Goal: Task Accomplishment & Management: Manage account settings

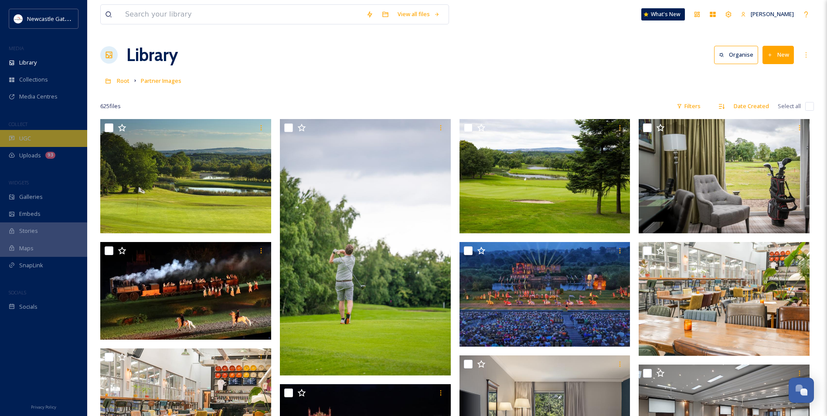
click at [46, 137] on div "UGC" at bounding box center [43, 138] width 87 height 17
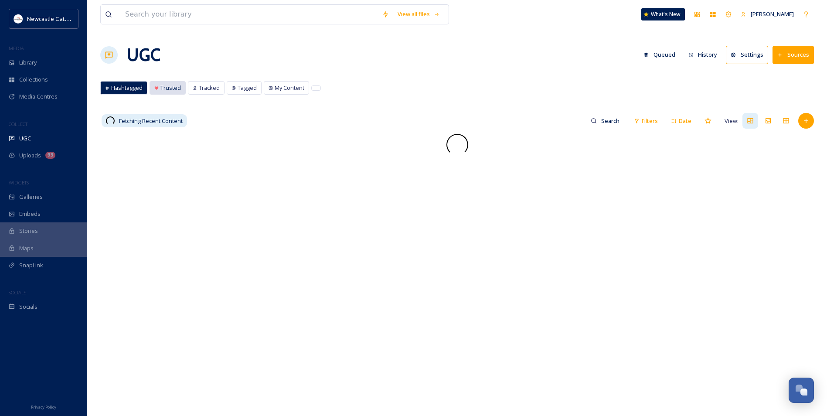
click at [177, 92] on div "Trusted" at bounding box center [167, 88] width 35 height 13
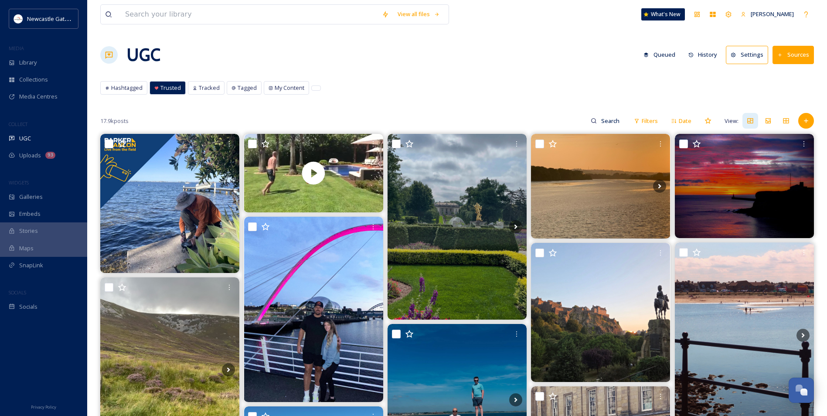
click at [797, 56] on button "Sources" at bounding box center [793, 55] width 41 height 18
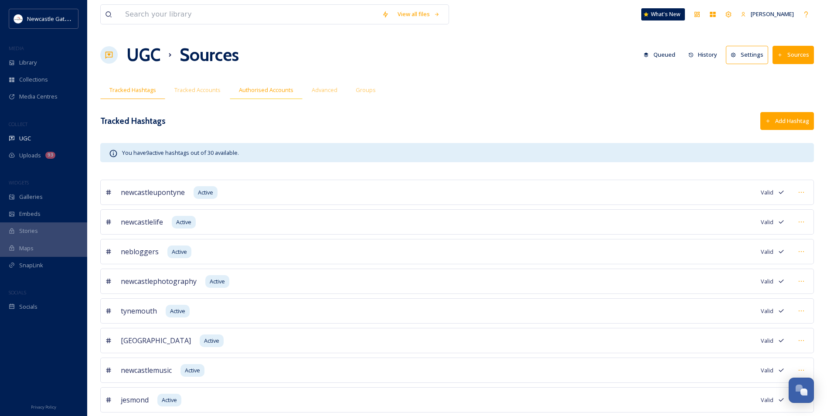
click at [253, 96] on div "Authorised Accounts" at bounding box center [266, 90] width 73 height 18
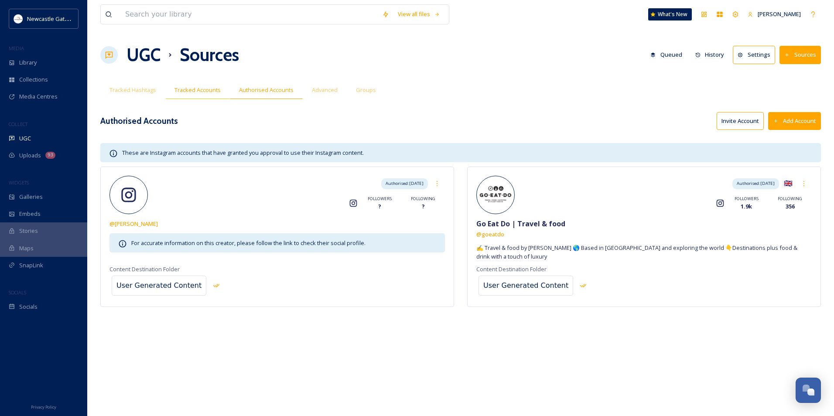
click at [199, 93] on span "Tracked Accounts" at bounding box center [197, 90] width 46 height 8
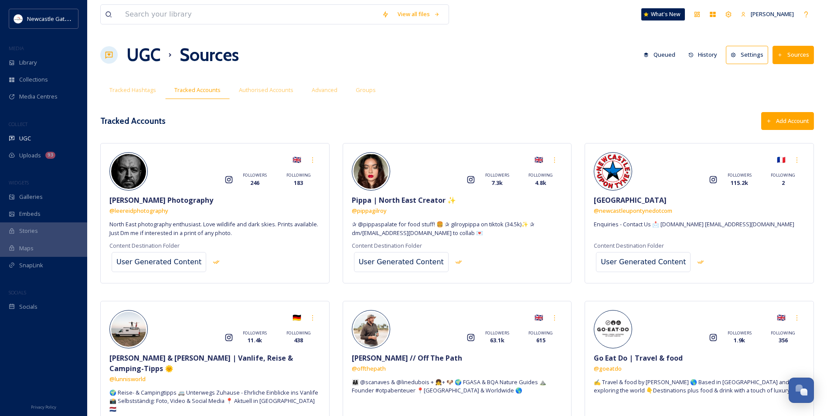
click at [797, 56] on button "Sources" at bounding box center [793, 55] width 41 height 18
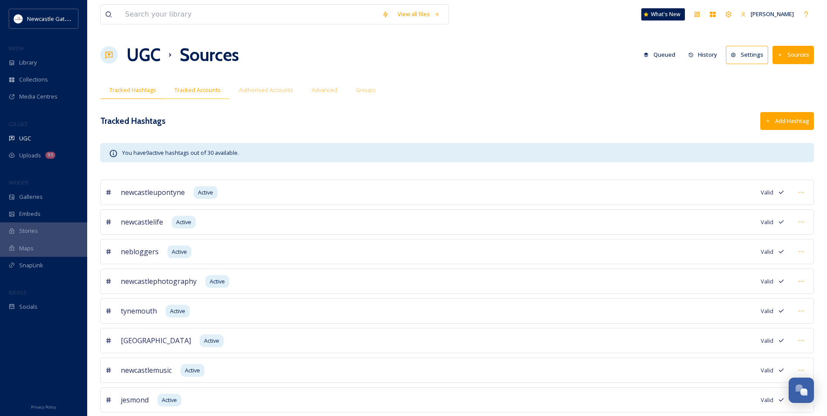
click at [183, 89] on span "Tracked Accounts" at bounding box center [197, 90] width 46 height 8
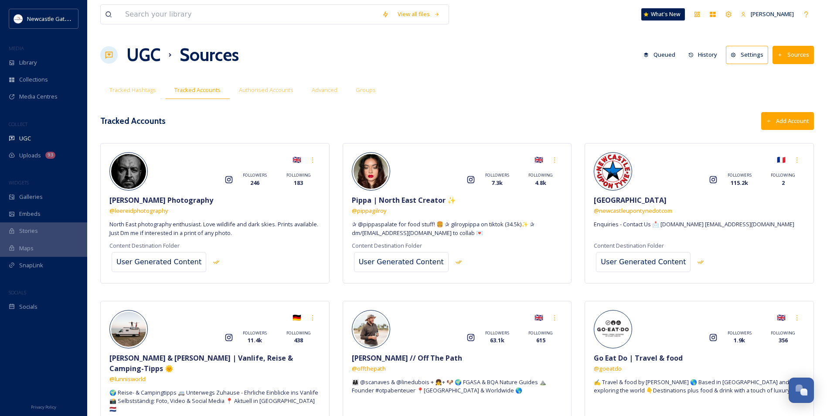
click at [776, 123] on button "Add Account" at bounding box center [788, 121] width 53 height 18
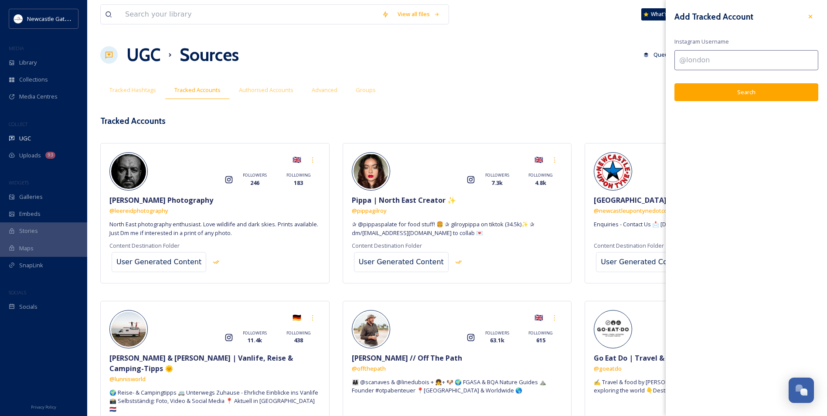
click at [731, 58] on input at bounding box center [747, 60] width 144 height 20
type input "L"
type input "lang_shot_photography"
click at [751, 93] on button "Search" at bounding box center [747, 92] width 144 height 18
